Goal: Task Accomplishment & Management: Manage account settings

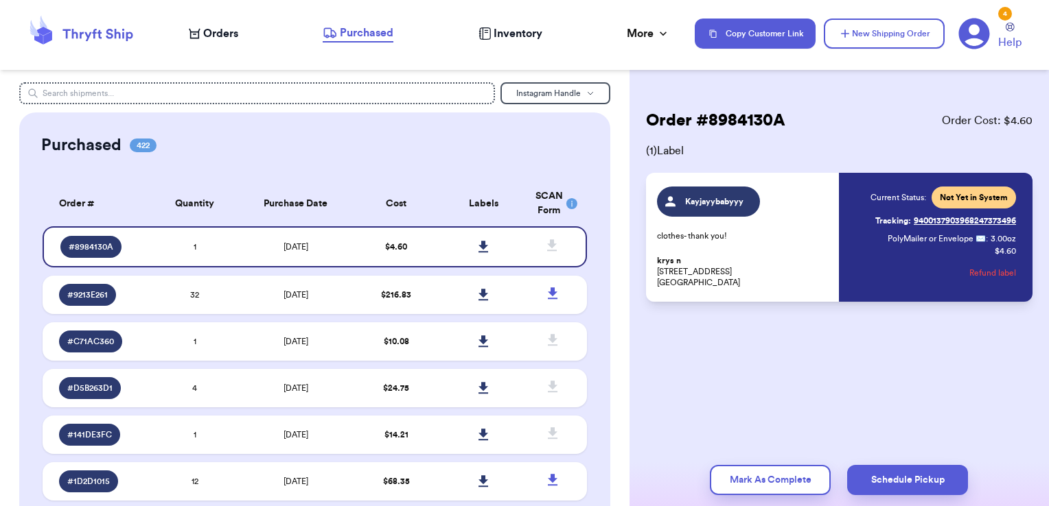
click at [101, 32] on icon at bounding box center [98, 35] width 70 height 12
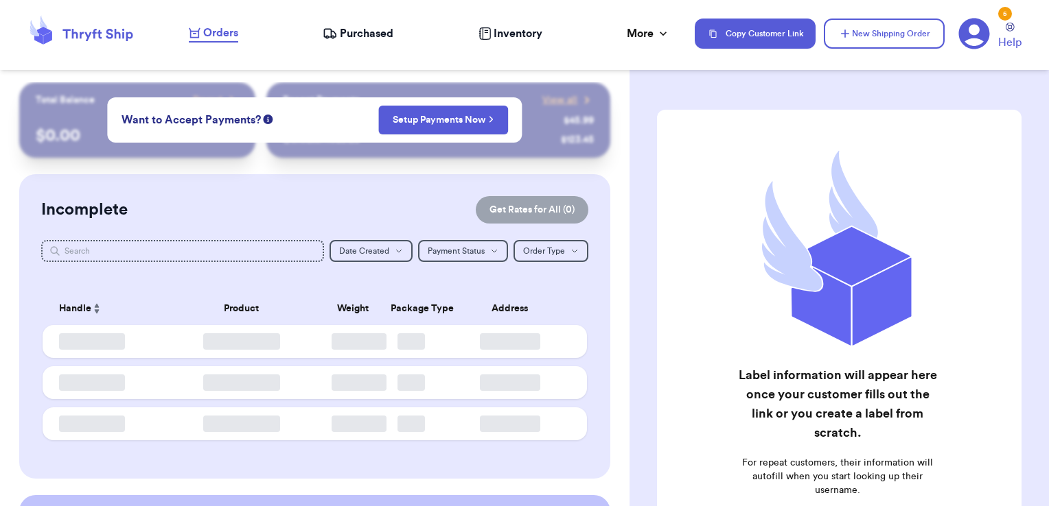
checkbox input "false"
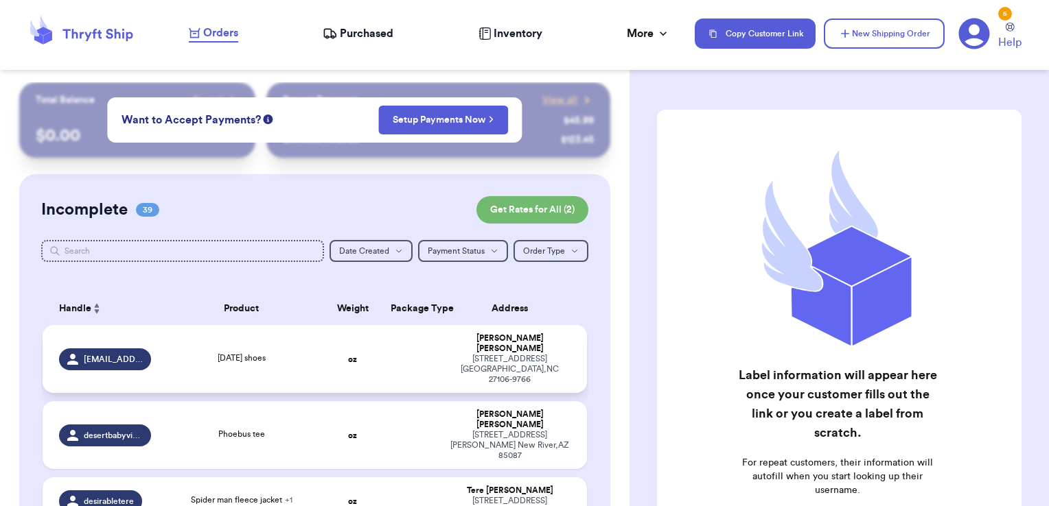
click at [417, 356] on td at bounding box center [411, 359] width 58 height 68
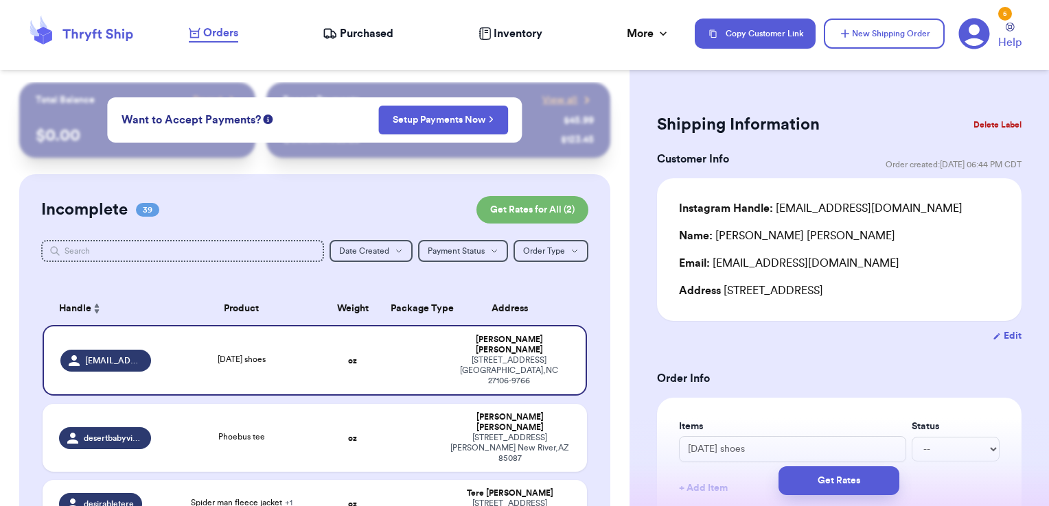
scroll to position [49, 0]
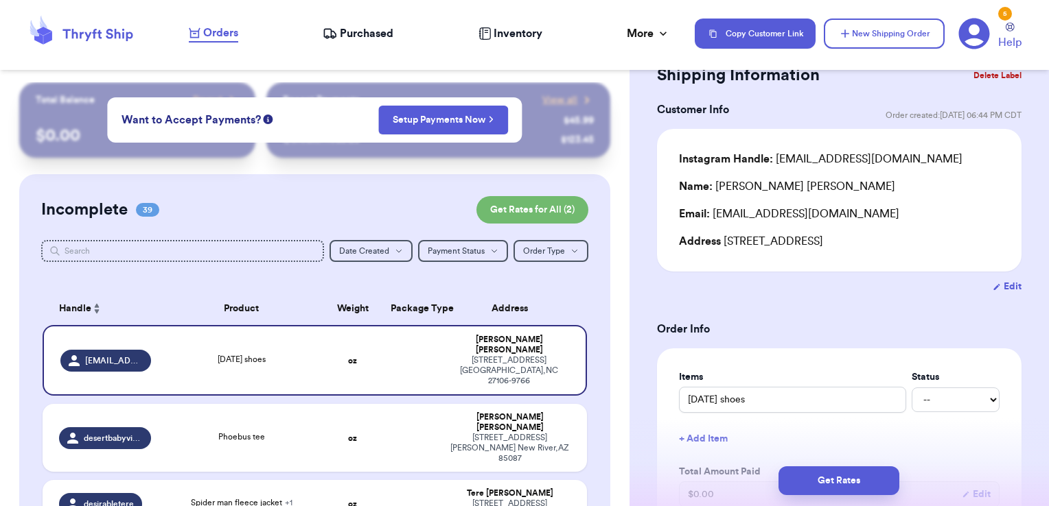
click at [998, 285] on button "Edit" at bounding box center [1006, 287] width 29 height 14
select select "NC"
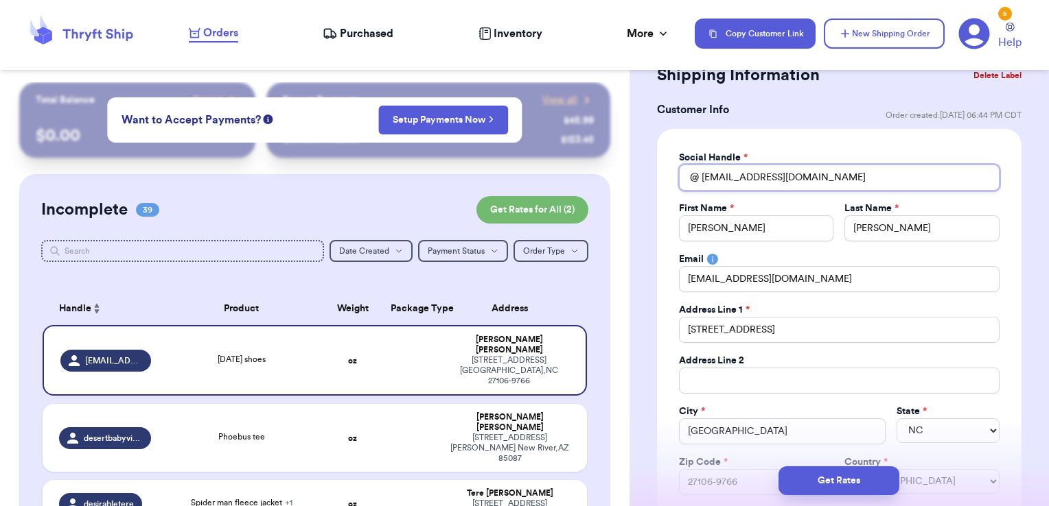
drag, startPoint x: 850, startPoint y: 174, endPoint x: 631, endPoint y: 183, distance: 218.4
type input "c"
type input "ca"
type input "cal"
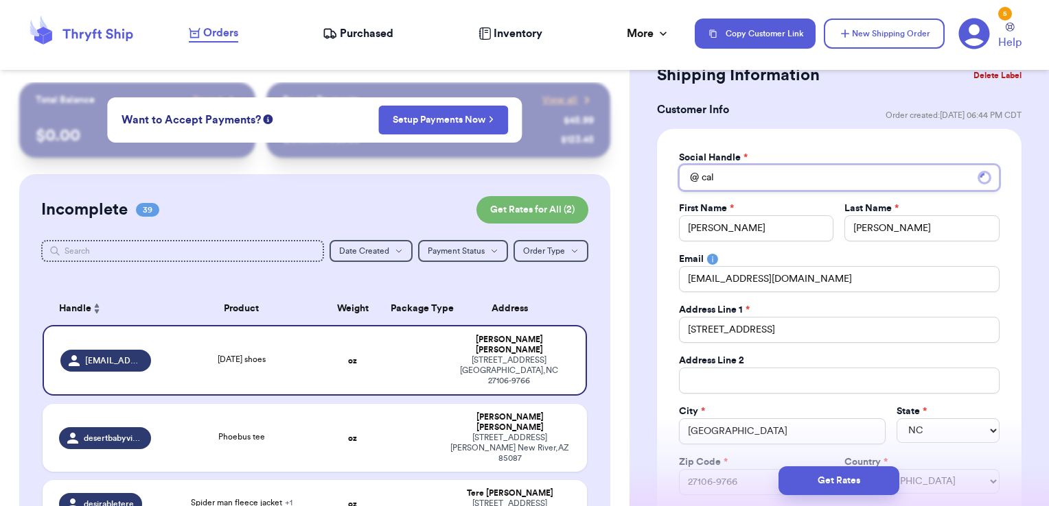
type input "ca"
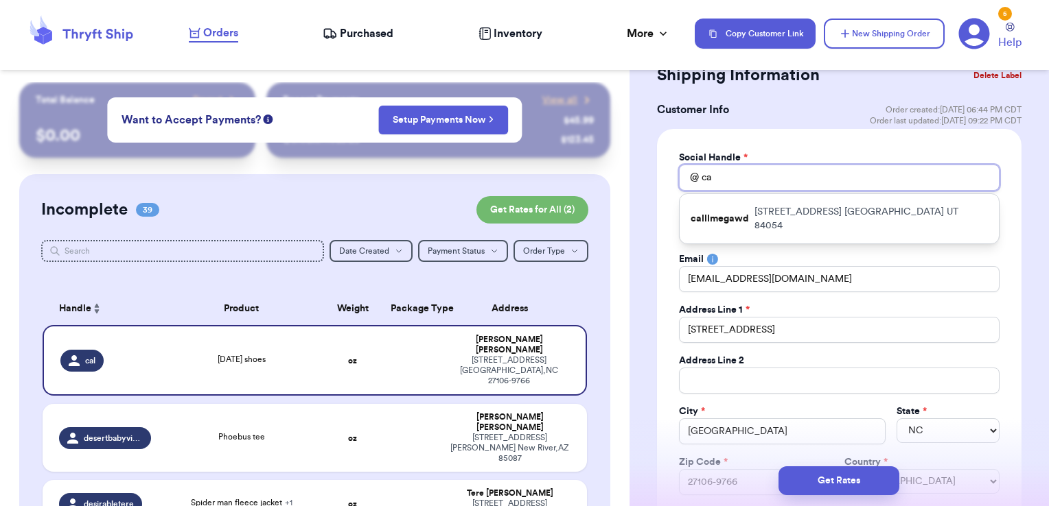
type input "cam"
type input "came"
type input "camel"
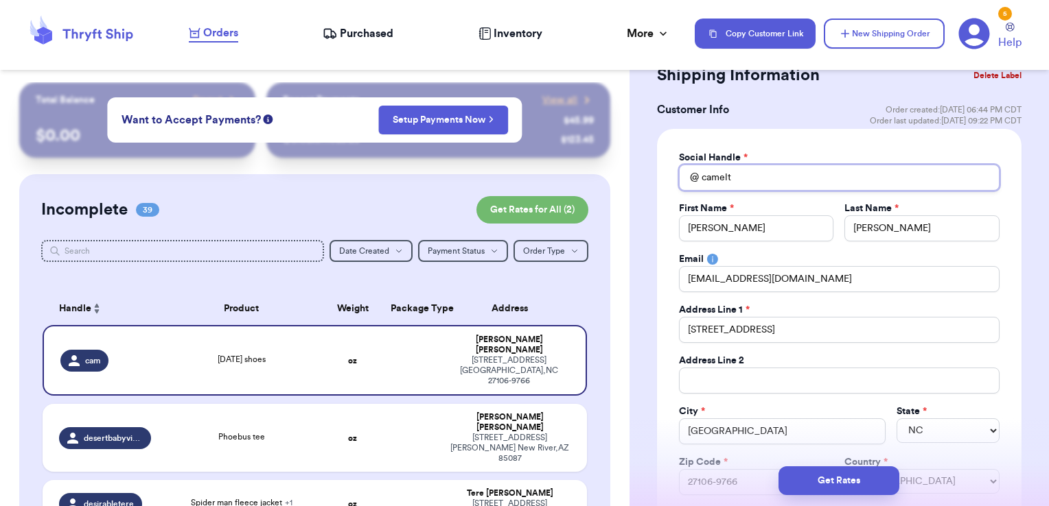
type input "camelth"
type input "camelthr"
type input "camelthri"
type input "camelthrif"
type input "camelthrift"
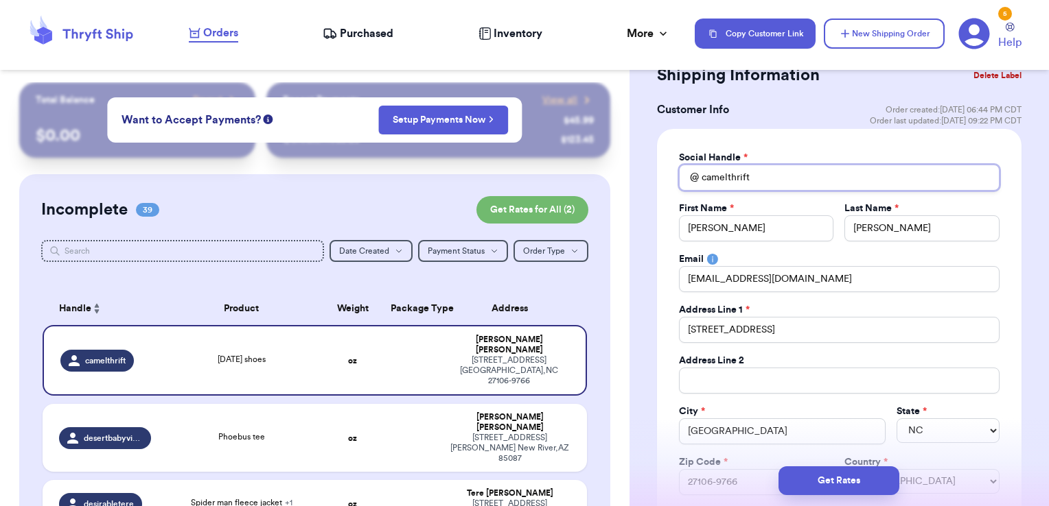
type input "camelthrifts"
type input "camelthriftst"
type input "camelthriftsti"
type input "camelthriftstit"
type input "camelthriftstitc"
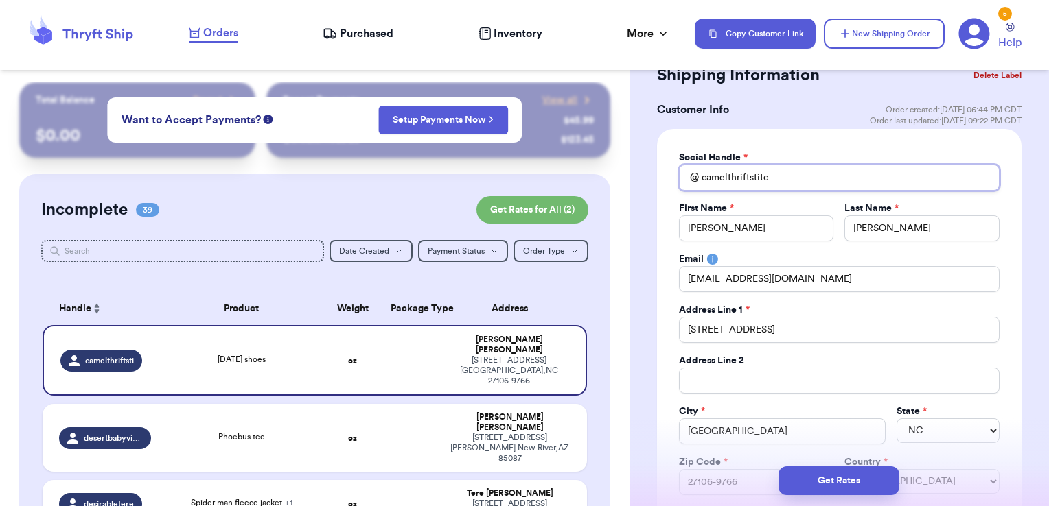
type input "camelthriftstitcj"
type input "camelthriftstitc"
type input "camelthriftstitch"
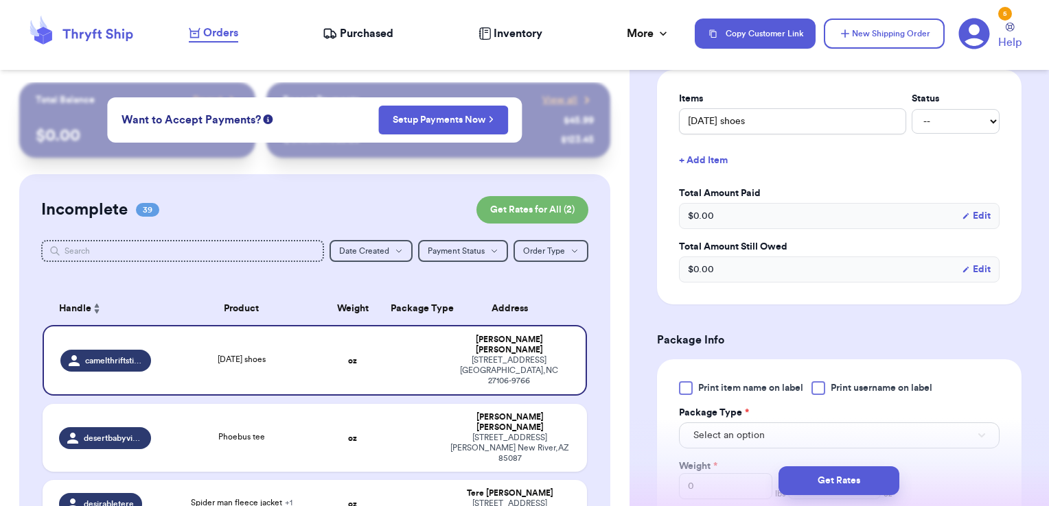
scroll to position [605, 0]
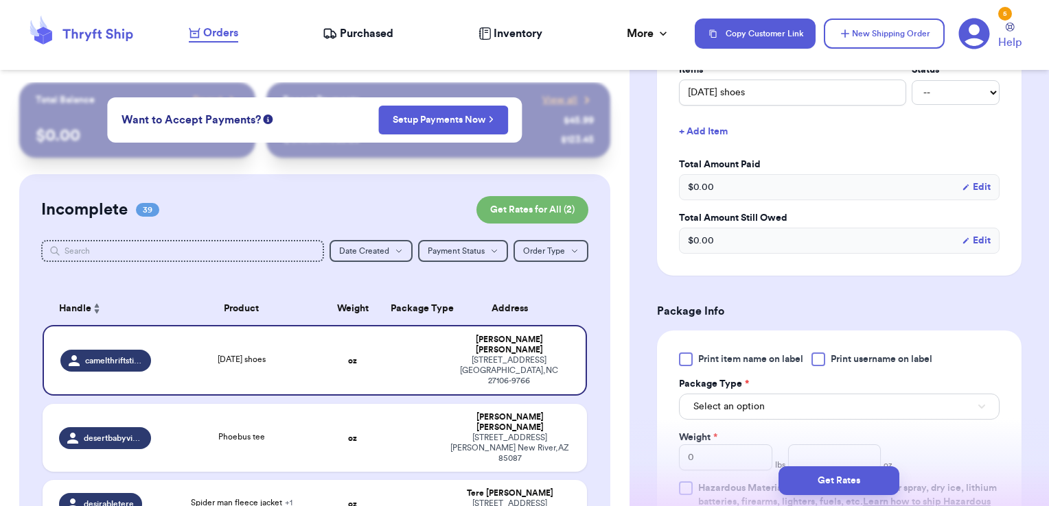
type input "camelthriftstitch"
click at [859, 349] on div "Print item name on label Print username on label Package Type * Select an optio…" at bounding box center [839, 438] width 364 height 214
click at [817, 357] on div at bounding box center [818, 360] width 14 height 14
click at [0, 0] on input "Print username on label" at bounding box center [0, 0] width 0 height 0
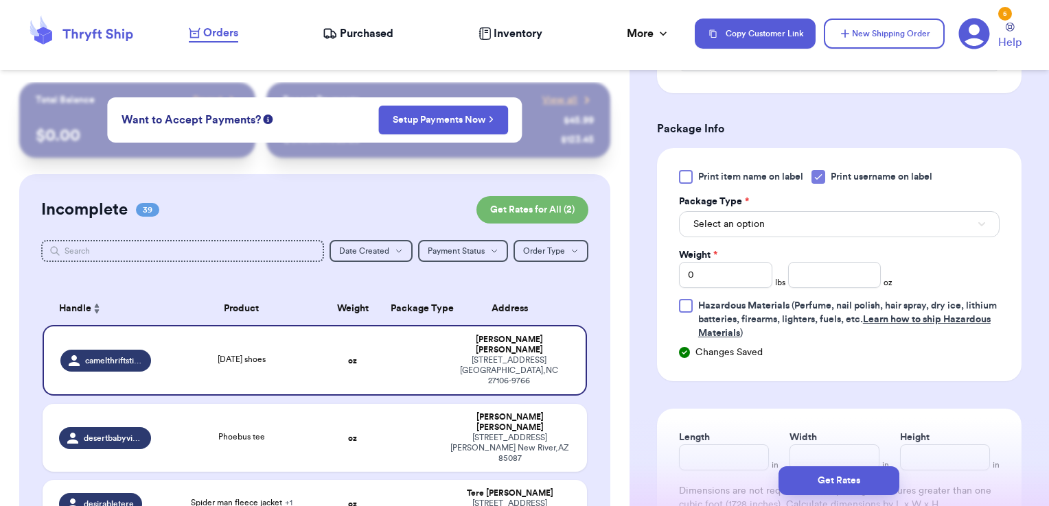
scroll to position [789, 0]
click at [749, 216] on span "Select an option" at bounding box center [728, 223] width 71 height 14
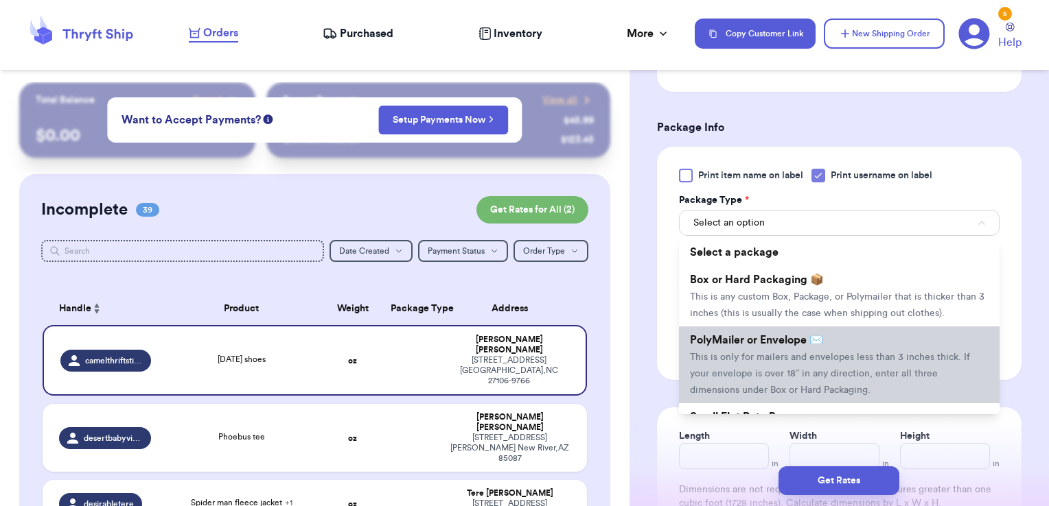
click at [742, 362] on li "PolyMailer or Envelope ✉️ This is only for mailers and envelopes less than 3 in…" at bounding box center [839, 365] width 320 height 77
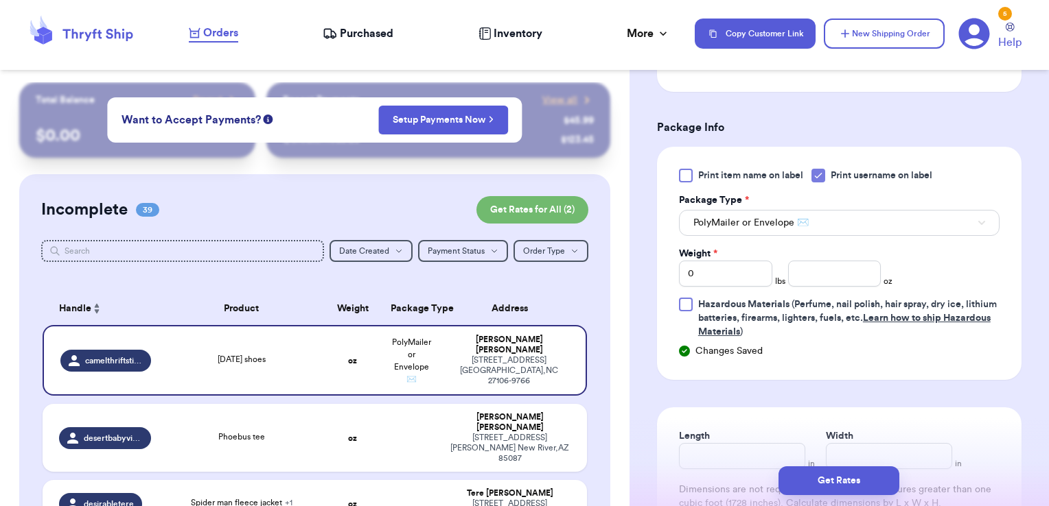
click at [835, 251] on div "Weight * 0 lbs oz" at bounding box center [785, 267] width 213 height 40
click at [836, 279] on input "number" at bounding box center [834, 274] width 93 height 26
type input "8.61"
click at [865, 488] on button "Get Rates" at bounding box center [838, 481] width 121 height 29
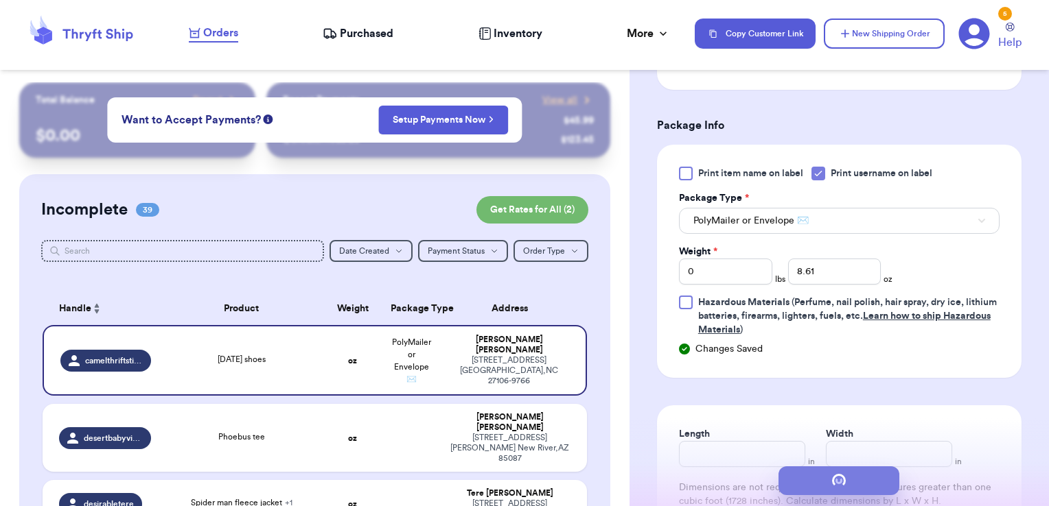
scroll to position [0, 0]
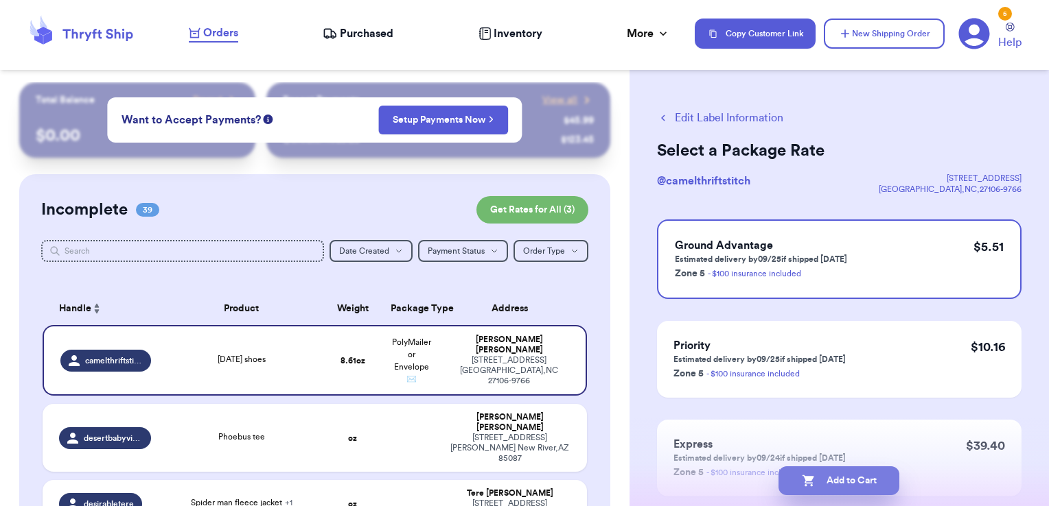
click at [876, 480] on button "Add to Cart" at bounding box center [838, 481] width 121 height 29
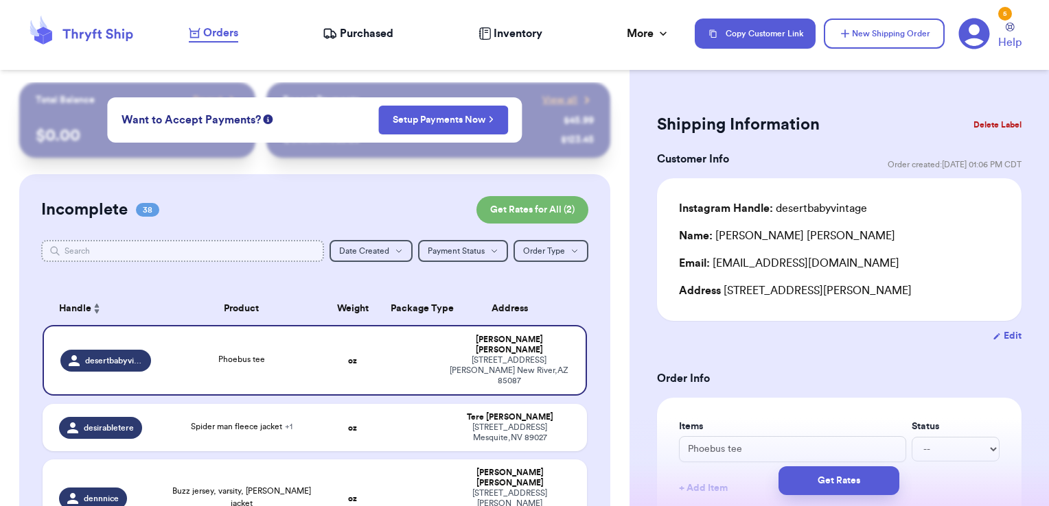
click at [296, 259] on input "text" at bounding box center [182, 251] width 283 height 22
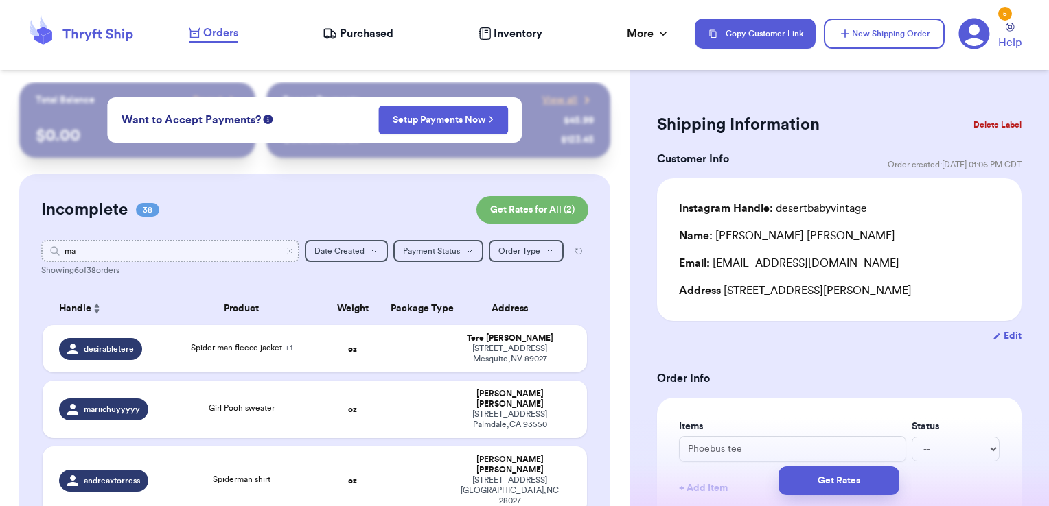
type input "m"
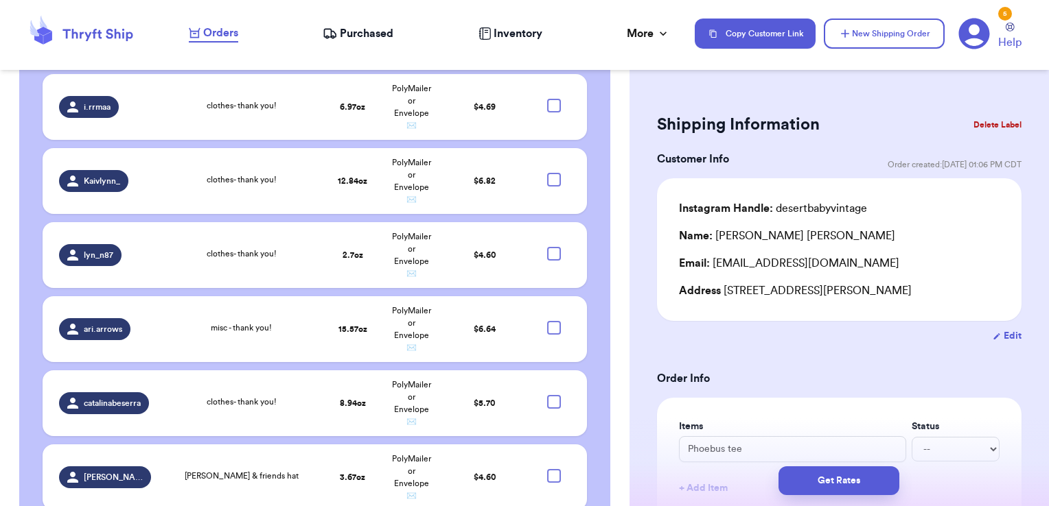
scroll to position [3414, 0]
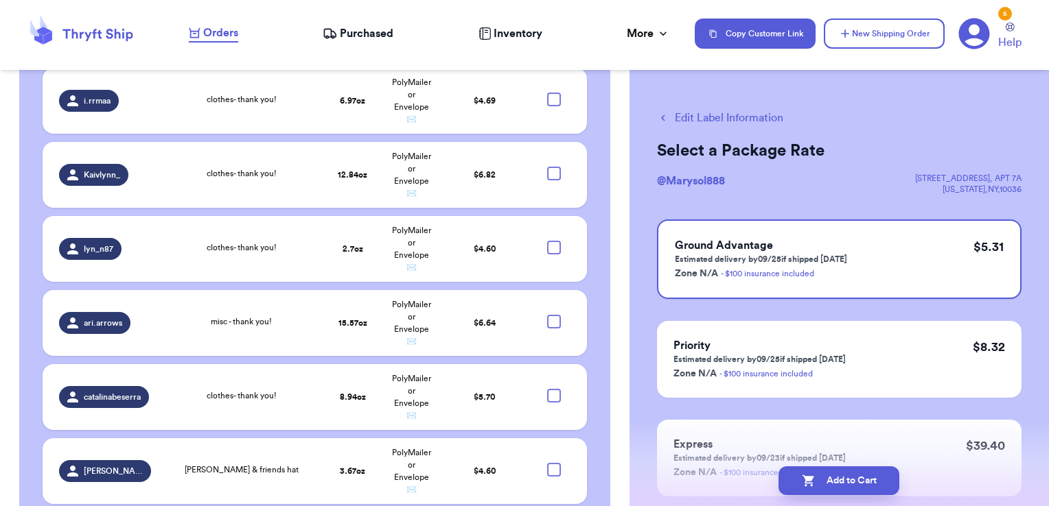
click at [753, 112] on button "Edit Label Information" at bounding box center [720, 118] width 126 height 16
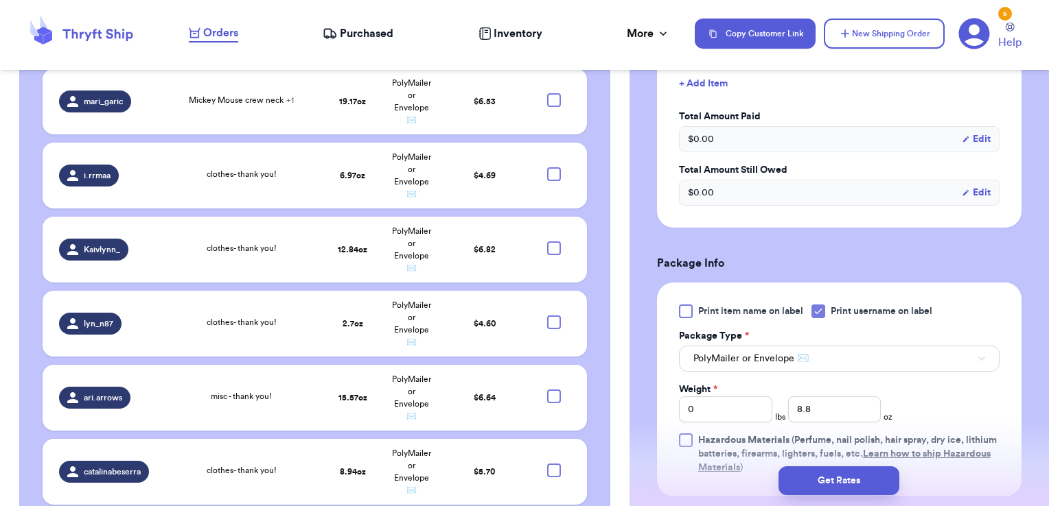
scroll to position [576, 0]
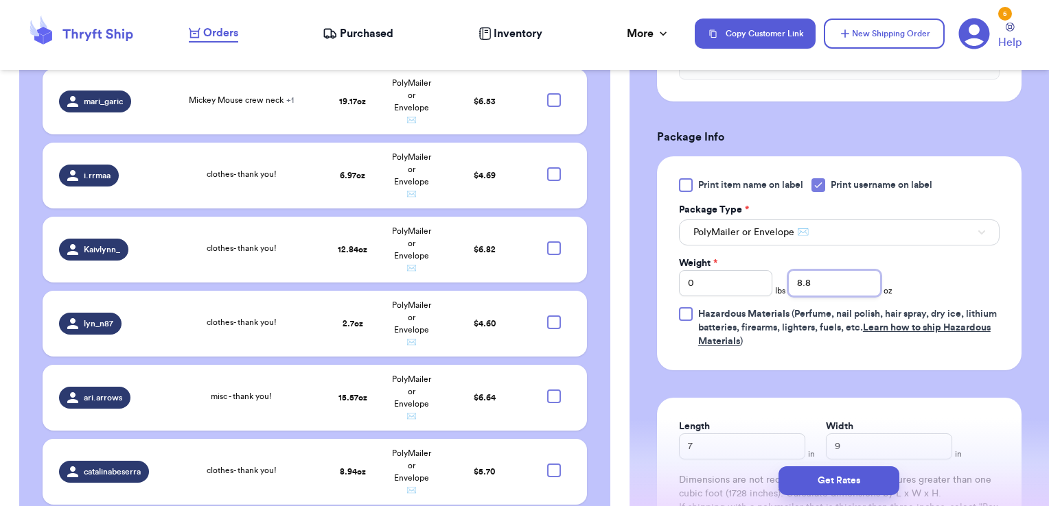
drag, startPoint x: 837, startPoint y: 280, endPoint x: 694, endPoint y: 280, distance: 143.4
click at [694, 280] on div "Weight * 0 lbs 8.8 oz" at bounding box center [785, 277] width 213 height 40
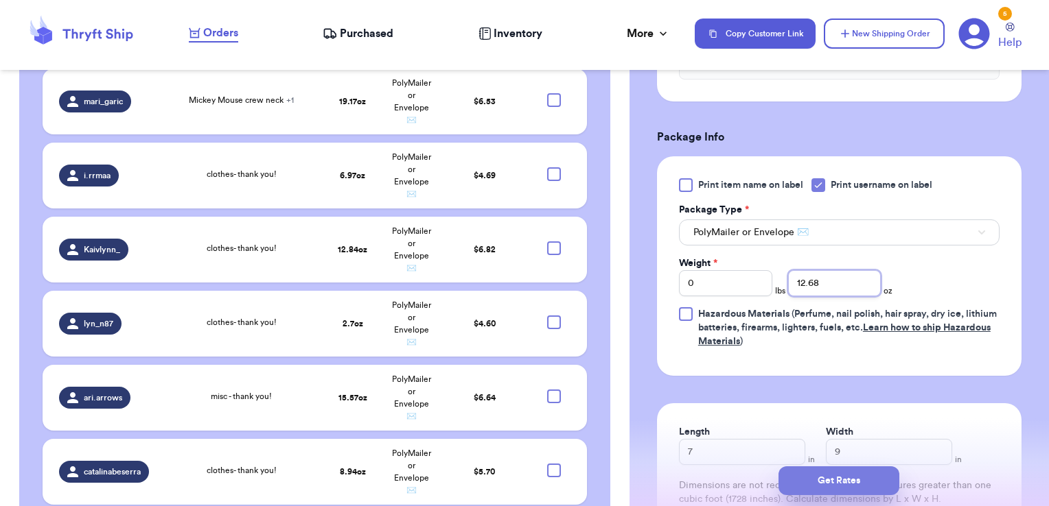
type input "12.68"
click at [876, 485] on button "Get Rates" at bounding box center [838, 481] width 121 height 29
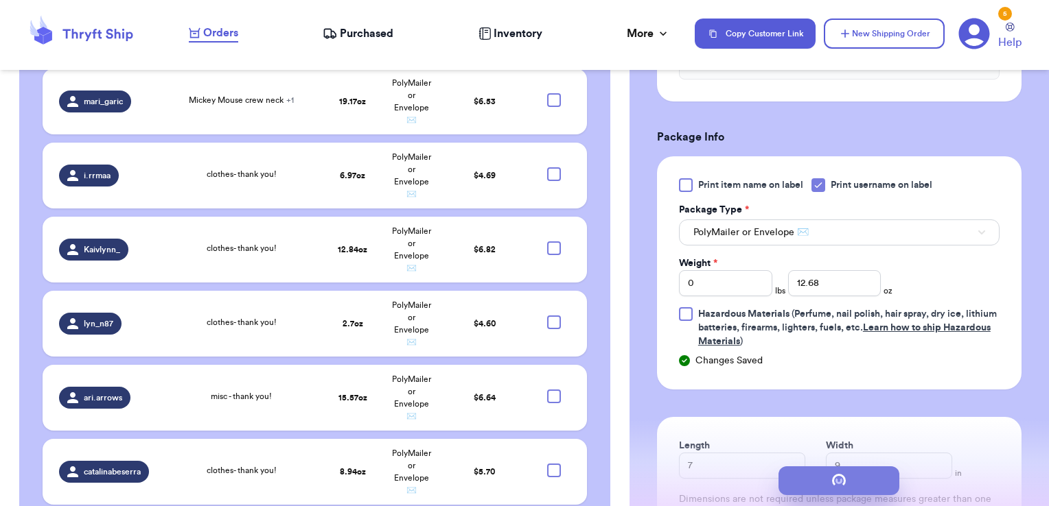
scroll to position [0, 0]
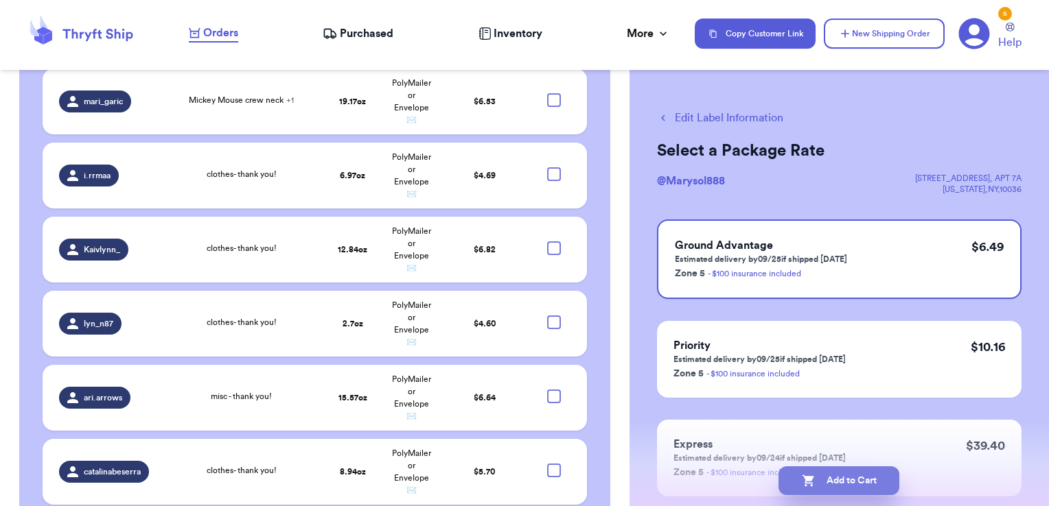
click at [838, 487] on button "Add to Cart" at bounding box center [838, 481] width 121 height 29
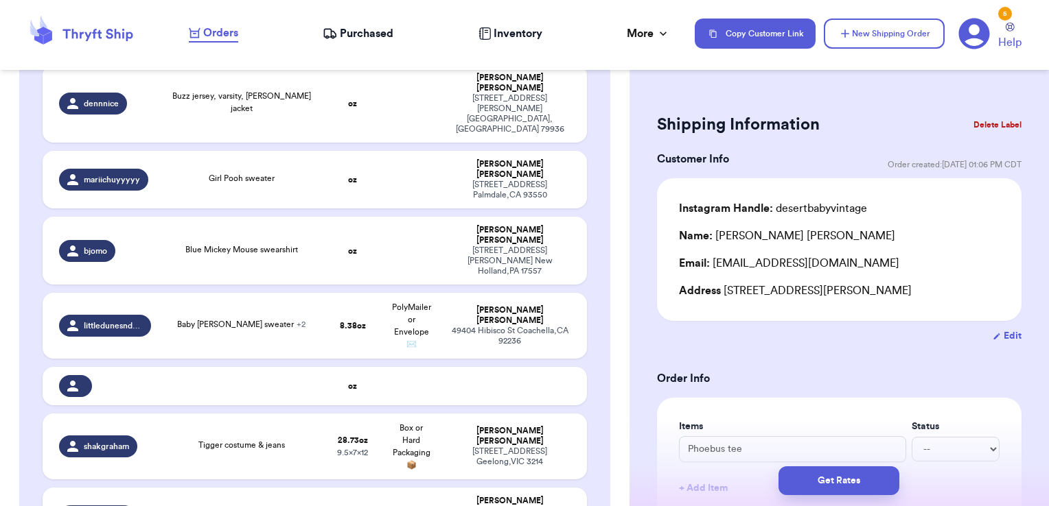
click at [307, 367] on td at bounding box center [241, 386] width 164 height 38
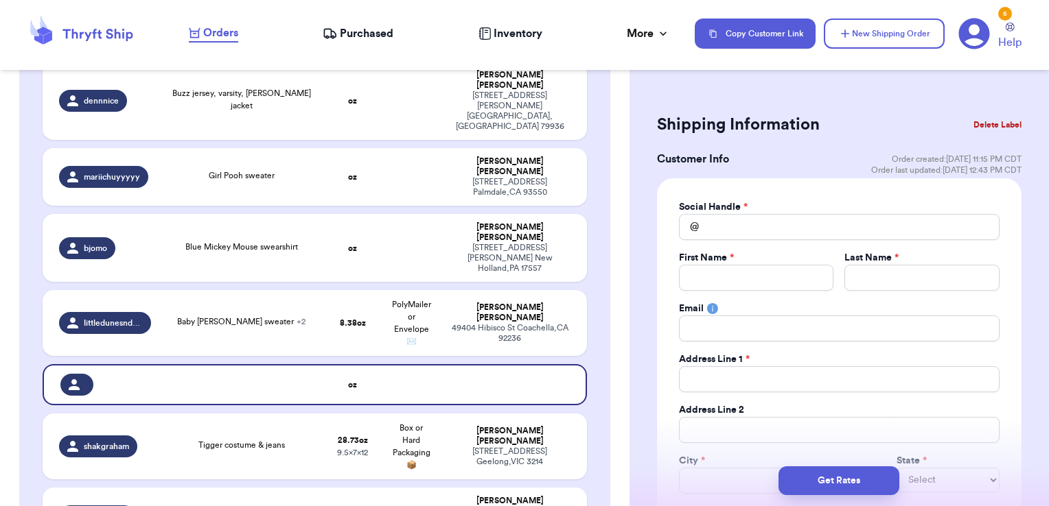
scroll to position [393, 0]
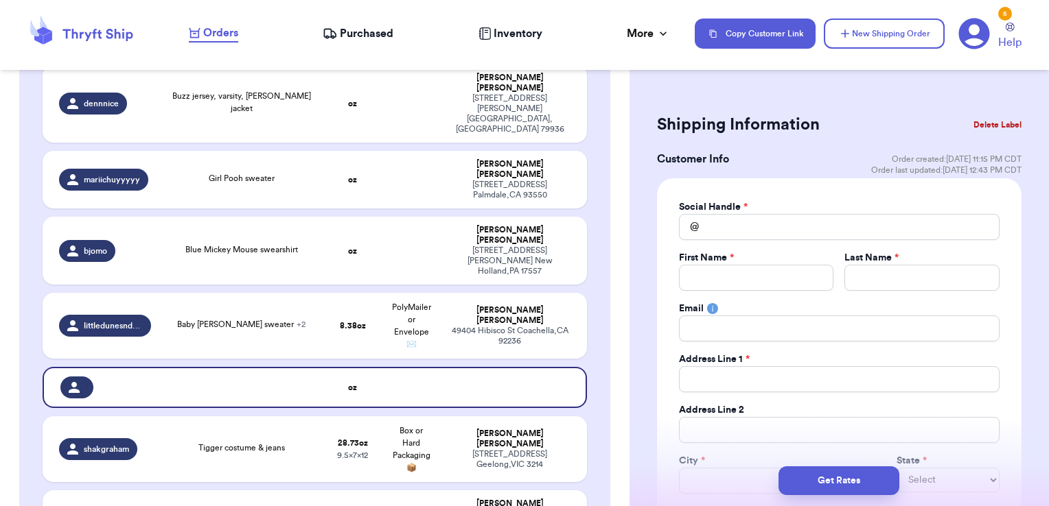
click at [977, 126] on button "Delete Label" at bounding box center [997, 125] width 59 height 30
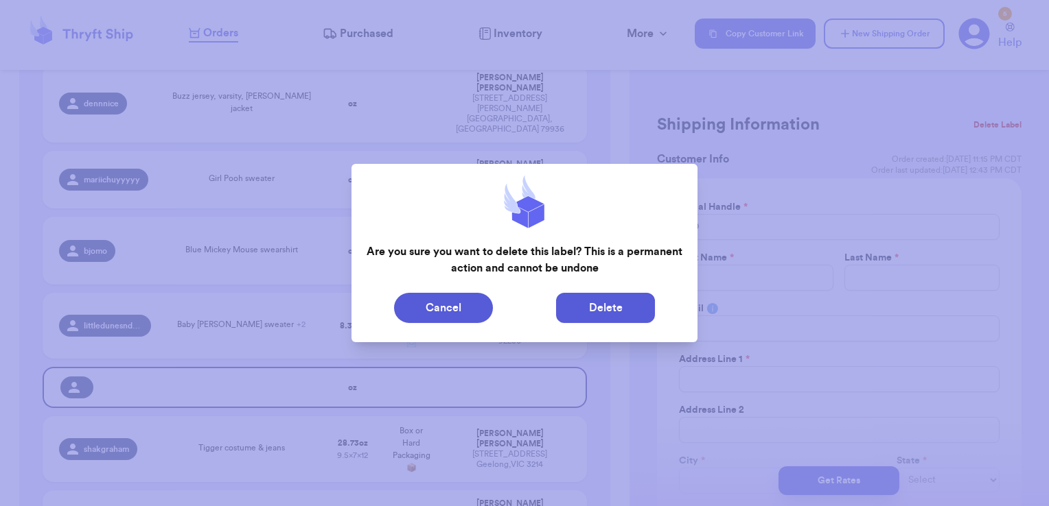
click at [582, 312] on button "Delete" at bounding box center [605, 308] width 99 height 30
type input "Phoebus tee"
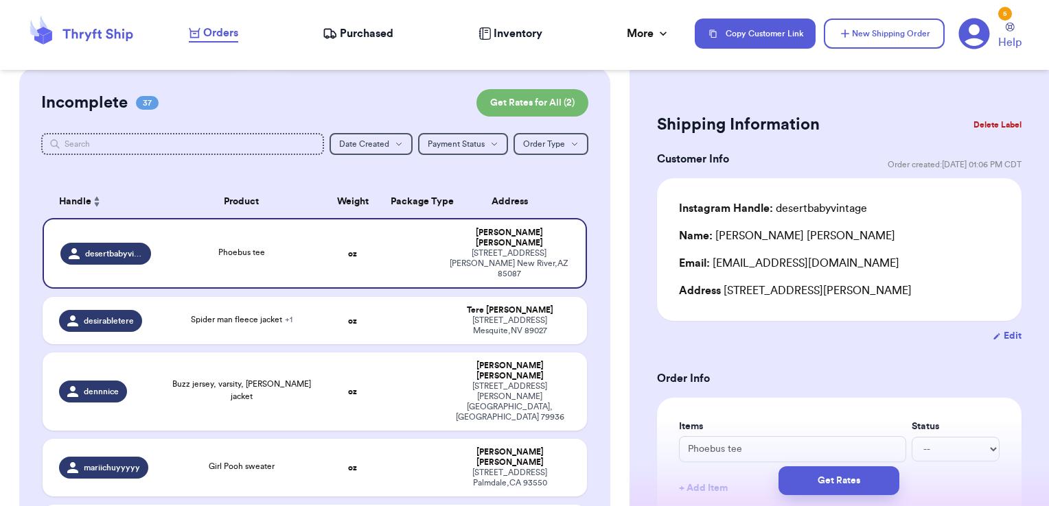
scroll to position [0, 0]
